Goal: Task Accomplishment & Management: Manage account settings

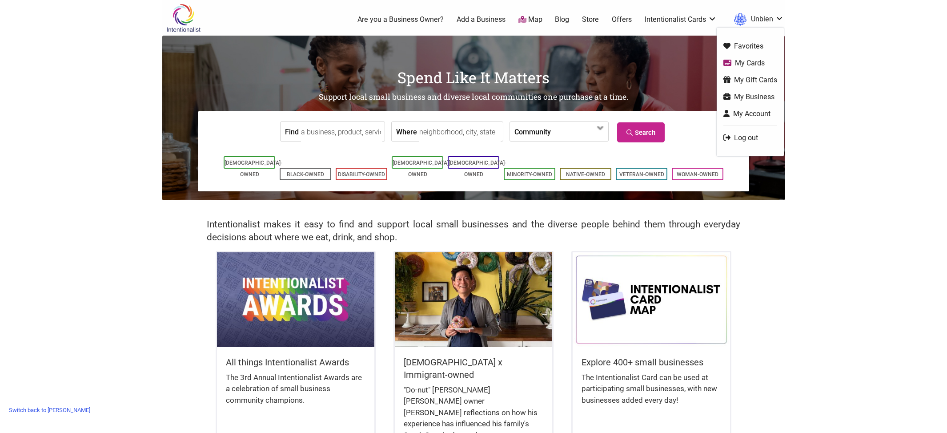
click at [742, 95] on link "My Business" at bounding box center [750, 97] width 54 height 10
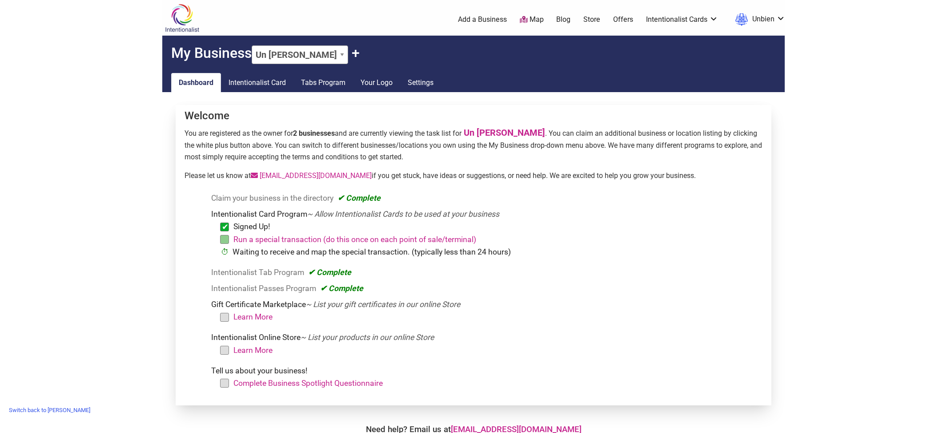
click at [342, 54] on select "Un Bien - Shilshole Un [PERSON_NAME] + Claim Another" at bounding box center [300, 54] width 96 height 19
select select "1584"
click at [253, 45] on select "Un Bien - Shilshole Un [PERSON_NAME] + Claim Another" at bounding box center [300, 54] width 96 height 19
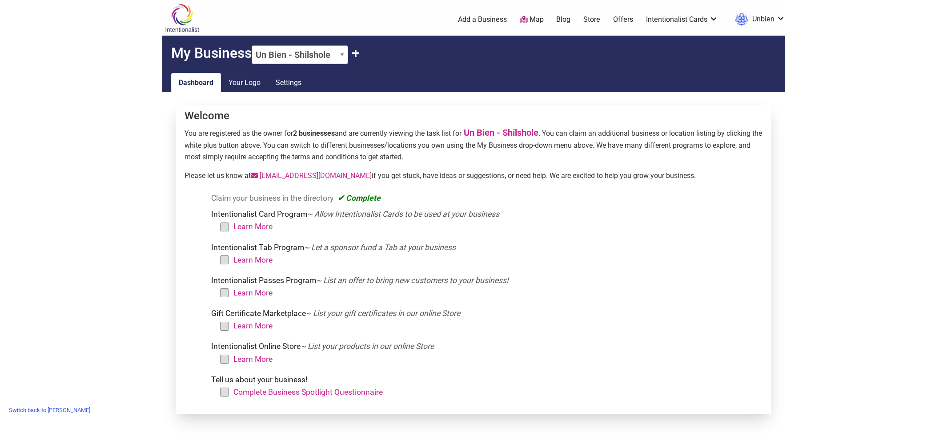
click at [342, 55] on select "Un Bien - Shilshole Un [PERSON_NAME] + Claim Another" at bounding box center [300, 54] width 96 height 19
select select "1581"
click at [253, 45] on select "Un Bien - Shilshole Un [PERSON_NAME] + Claim Another" at bounding box center [300, 54] width 96 height 19
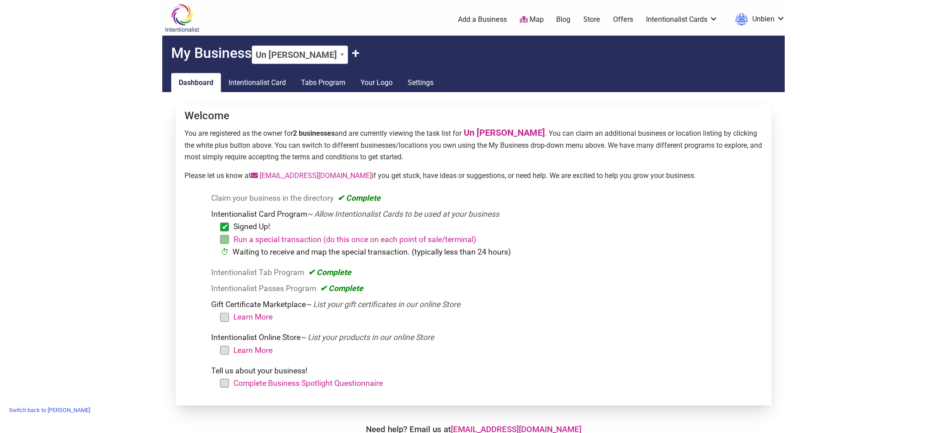
click at [341, 53] on select "Un Bien - Shilshole Un [PERSON_NAME] + Claim Another" at bounding box center [300, 54] width 96 height 19
click at [342, 54] on select "Un Bien - Shilshole Un [PERSON_NAME] + Claim Another" at bounding box center [300, 54] width 96 height 19
select select "1584"
click at [253, 45] on select "Un Bien - Shilshole Un [PERSON_NAME] + Claim Another" at bounding box center [300, 54] width 96 height 19
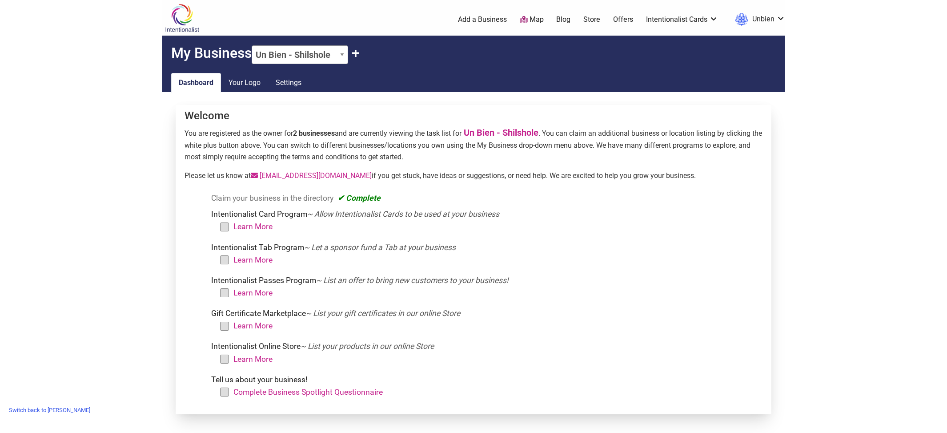
click at [342, 56] on select "Un Bien - Shilshole Un [PERSON_NAME] + Claim Another" at bounding box center [300, 54] width 96 height 19
click at [253, 45] on select "Un Bien - Shilshole Un [PERSON_NAME] + Claim Another" at bounding box center [300, 54] width 96 height 19
click at [51, 131] on body "× Menu 0 Add a Business Map Blog Store Offers Intentionalist Cards Buy Black Ca…" at bounding box center [473, 216] width 947 height 433
click at [67, 407] on link "Switch back to [PERSON_NAME]" at bounding box center [49, 410] width 90 height 14
